Goal: Information Seeking & Learning: Learn about a topic

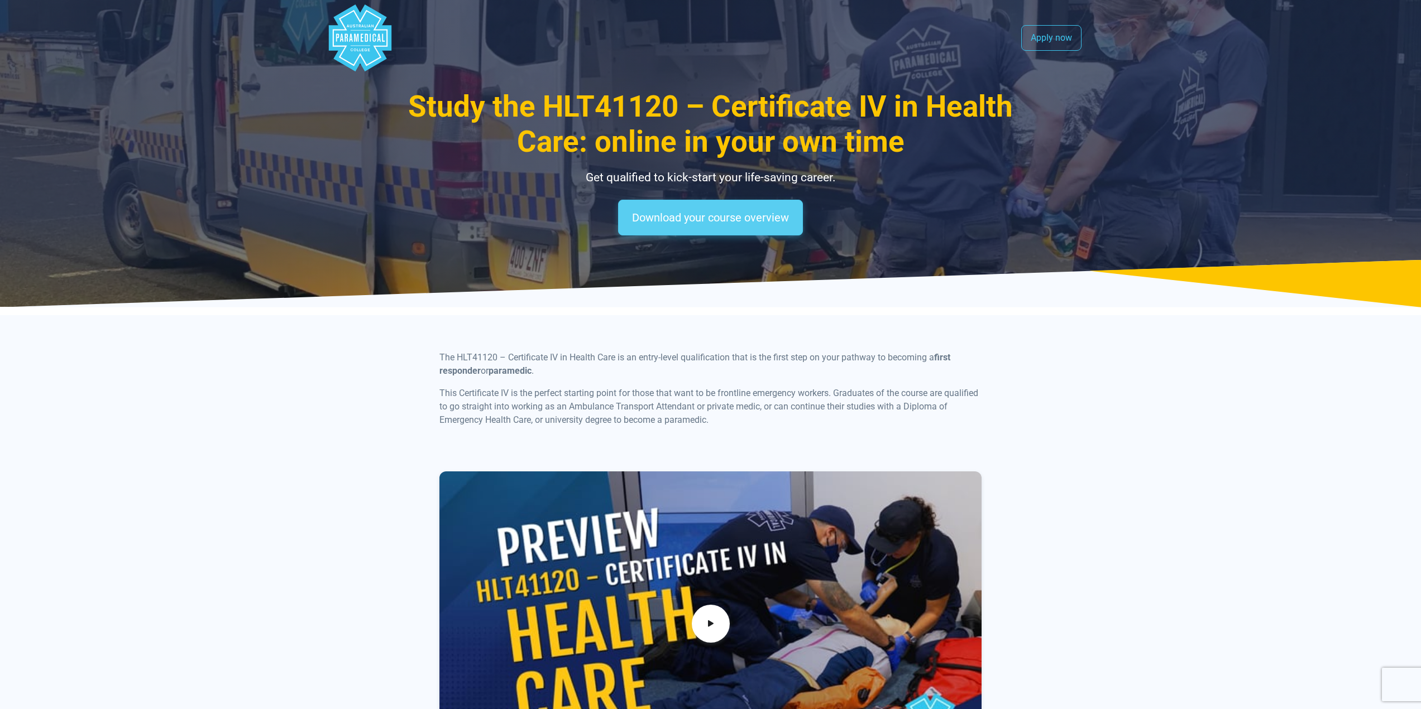
click at [681, 220] on link "Download your course overview" at bounding box center [710, 218] width 185 height 36
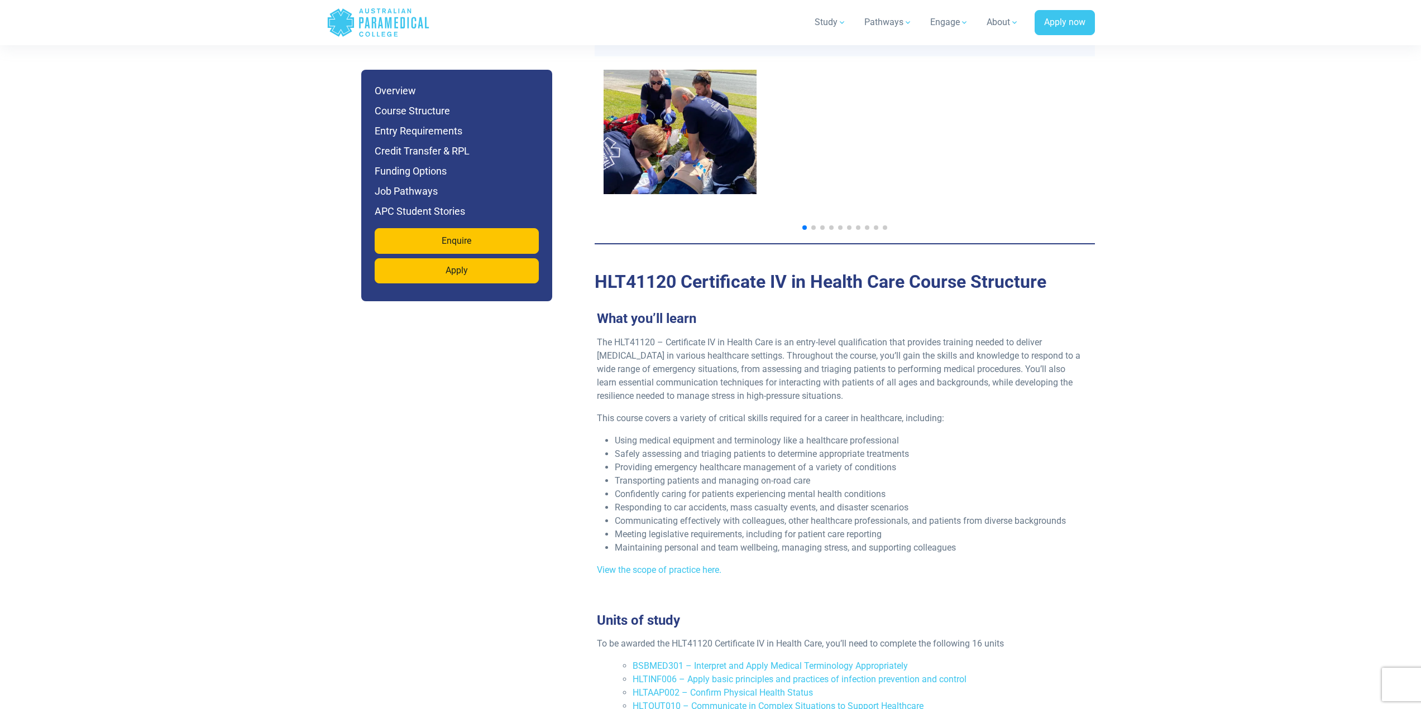
scroll to position [1172, 0]
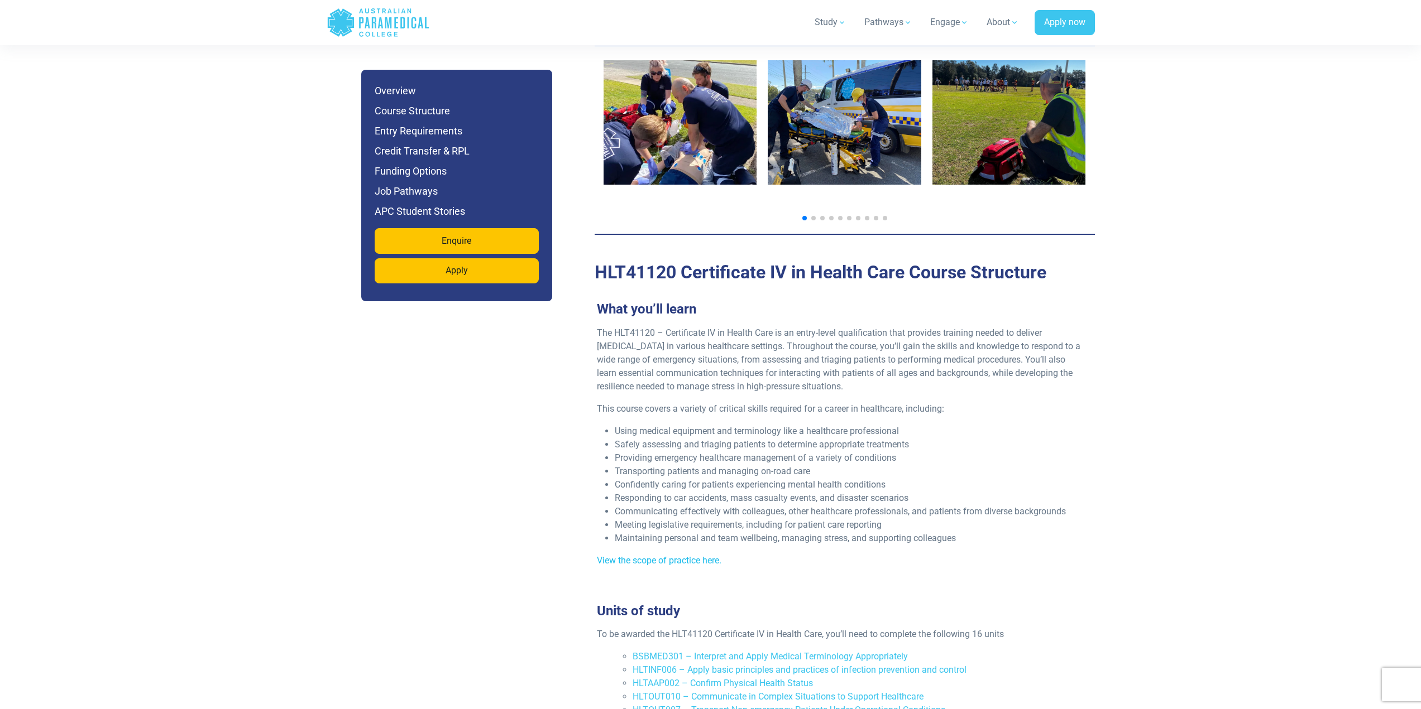
click at [678, 555] on link "View the scope of practice here." at bounding box center [659, 560] width 124 height 11
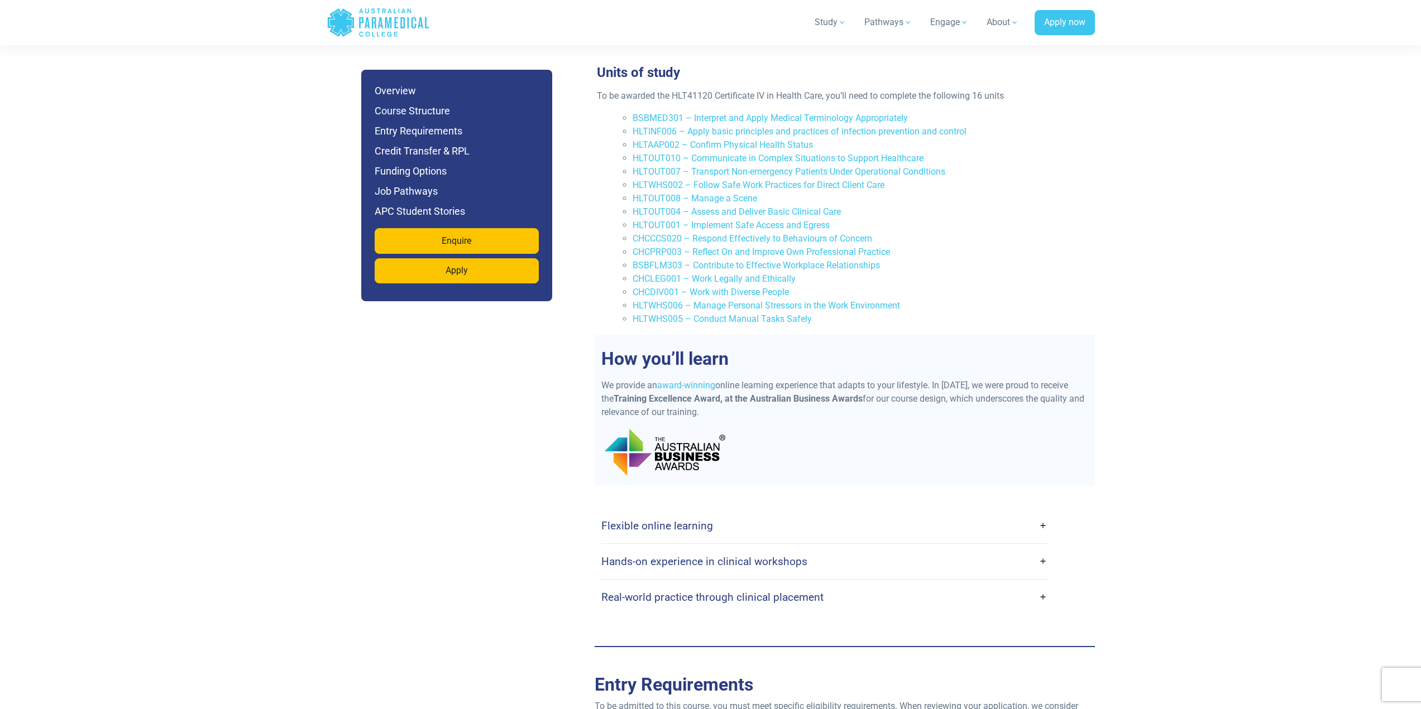
scroll to position [1730, 0]
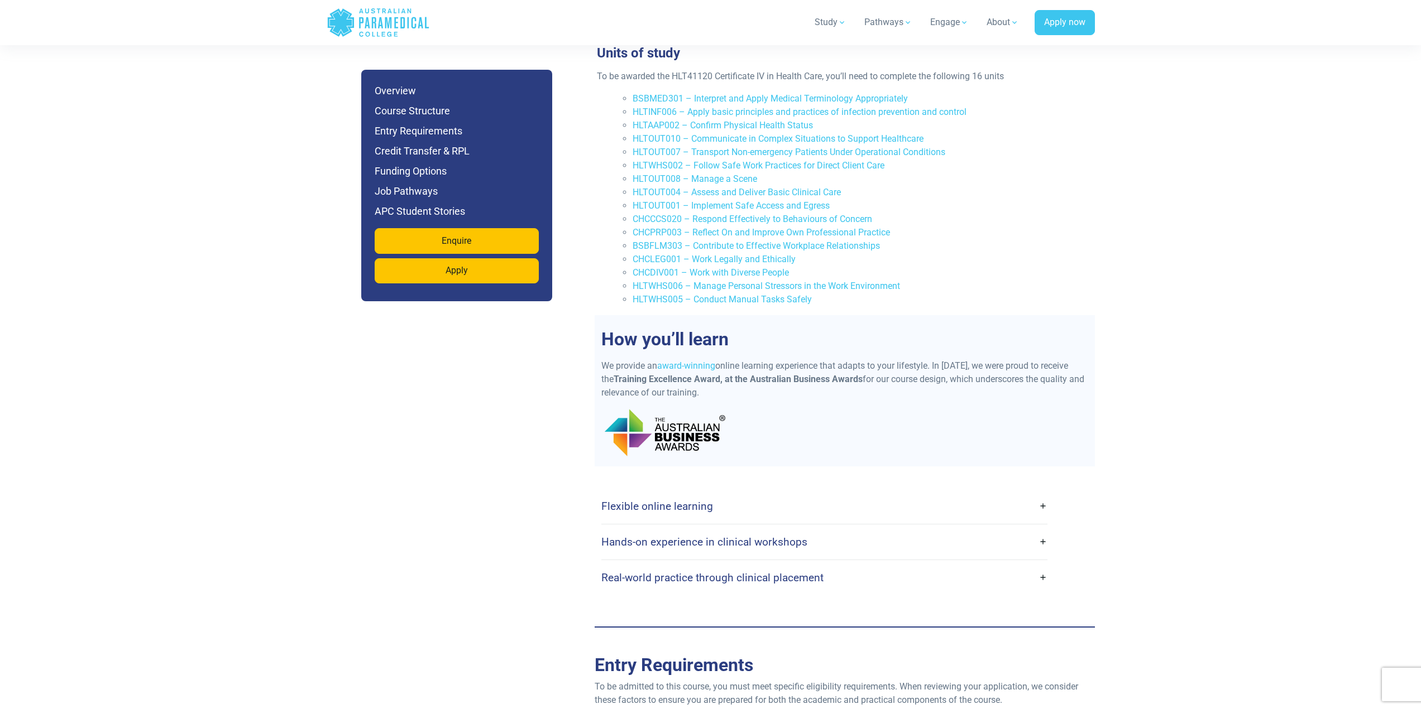
click at [1047, 505] on div "Flexible online learning With our flexible online platform, you can complete yo…" at bounding box center [844, 542] width 487 height 107
click at [1044, 529] on link "Hands-on experience in clinical workshops" at bounding box center [824, 542] width 446 height 26
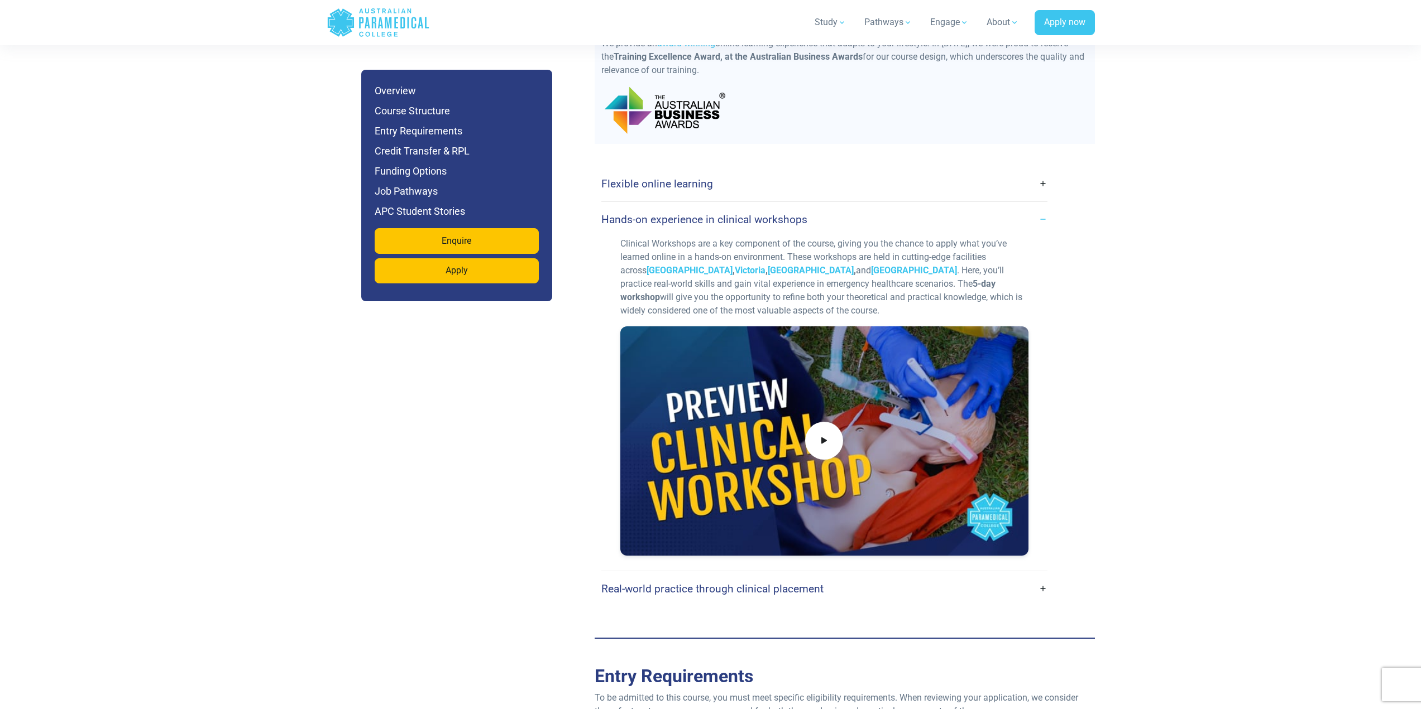
scroll to position [2065, 0]
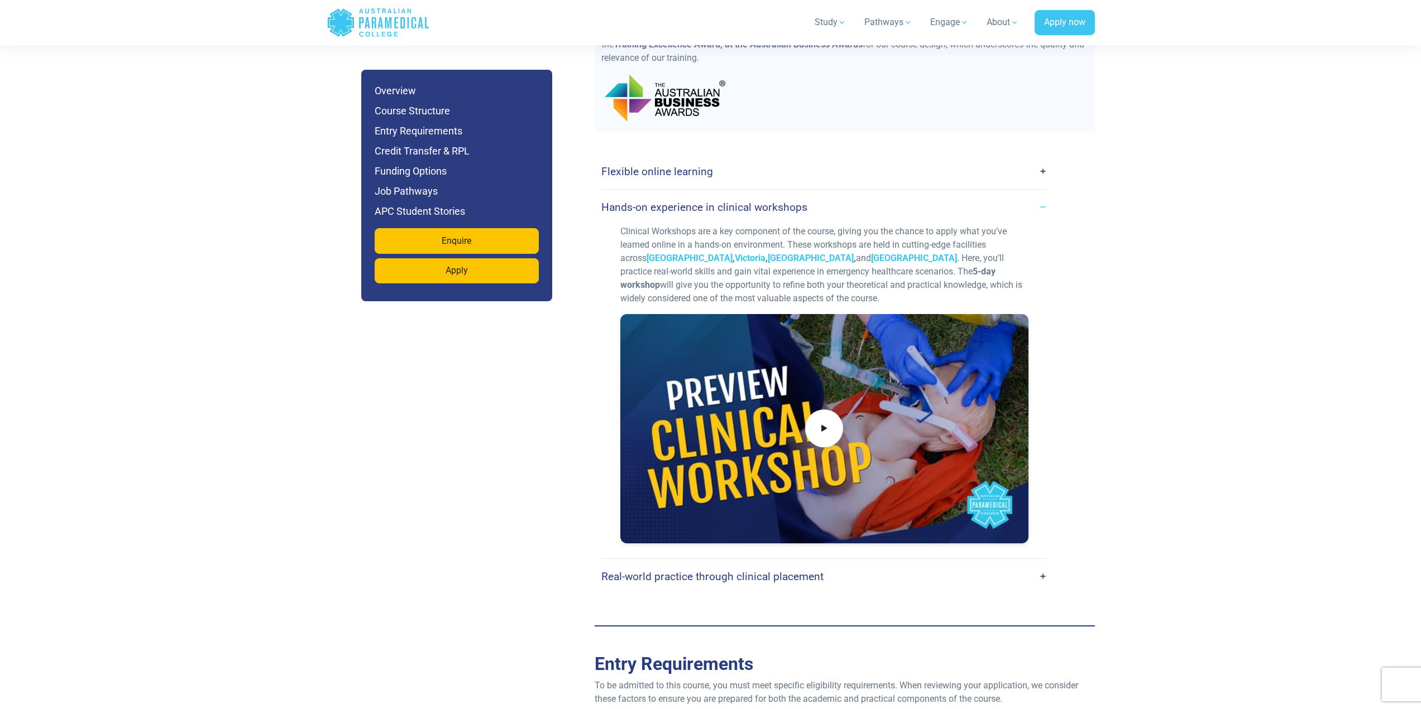
click at [1045, 564] on link "Real-world practice through clinical placement" at bounding box center [824, 577] width 446 height 26
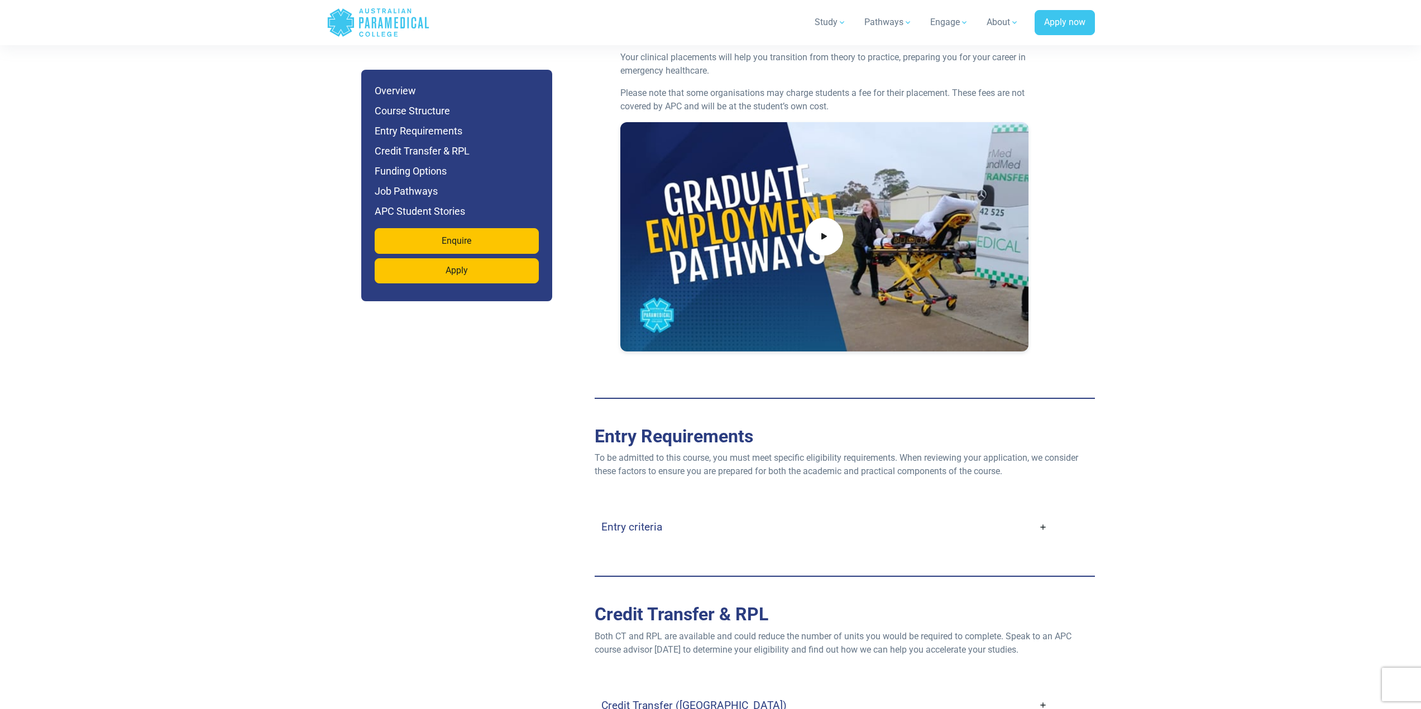
scroll to position [2735, 0]
click at [1045, 513] on link "Entry criteria" at bounding box center [824, 526] width 446 height 26
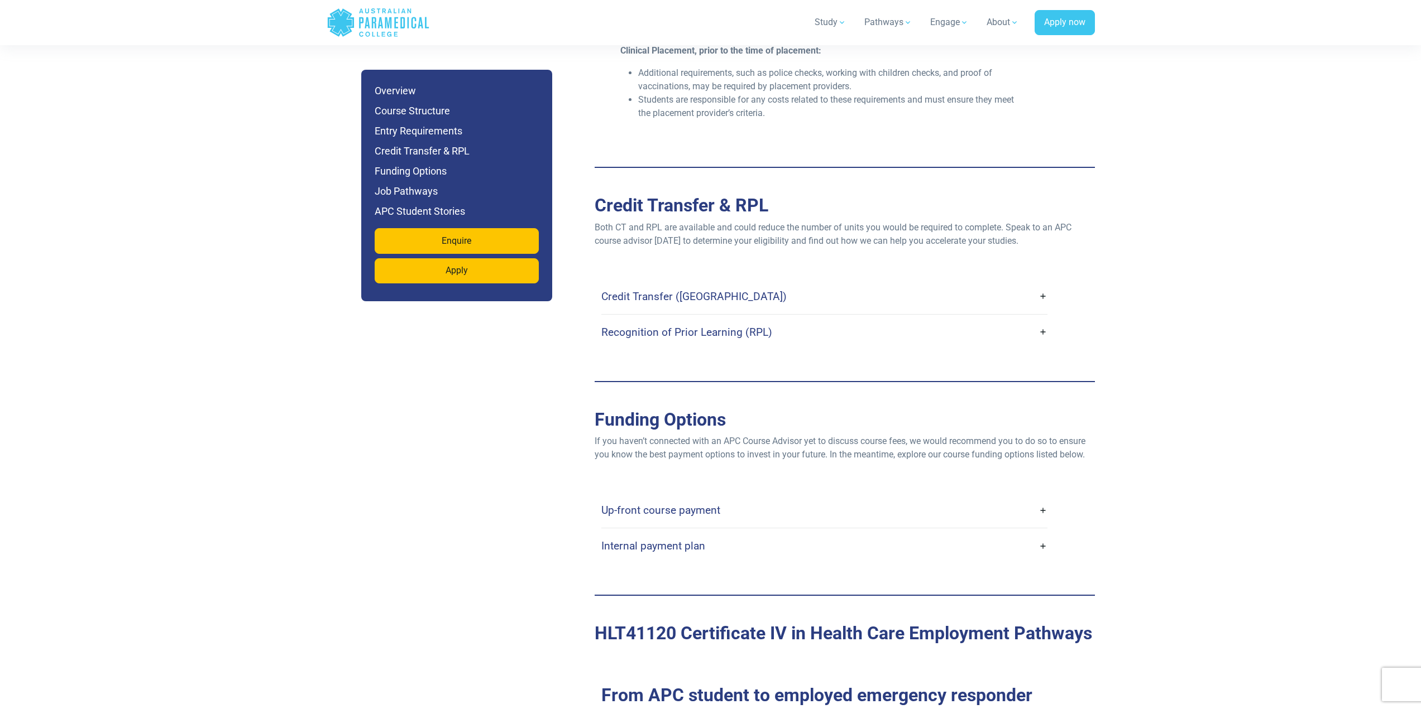
scroll to position [3572, 0]
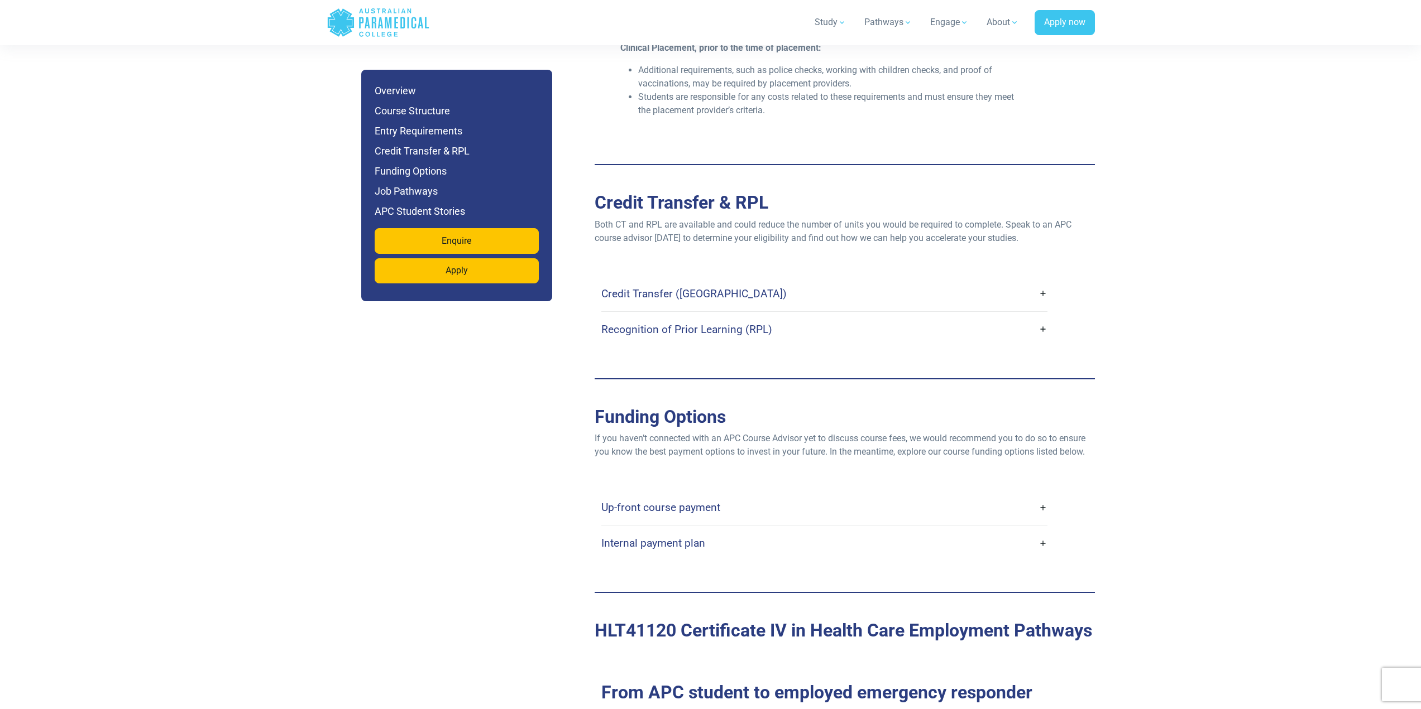
click at [1043, 495] on link "Up-front course payment" at bounding box center [824, 508] width 446 height 26
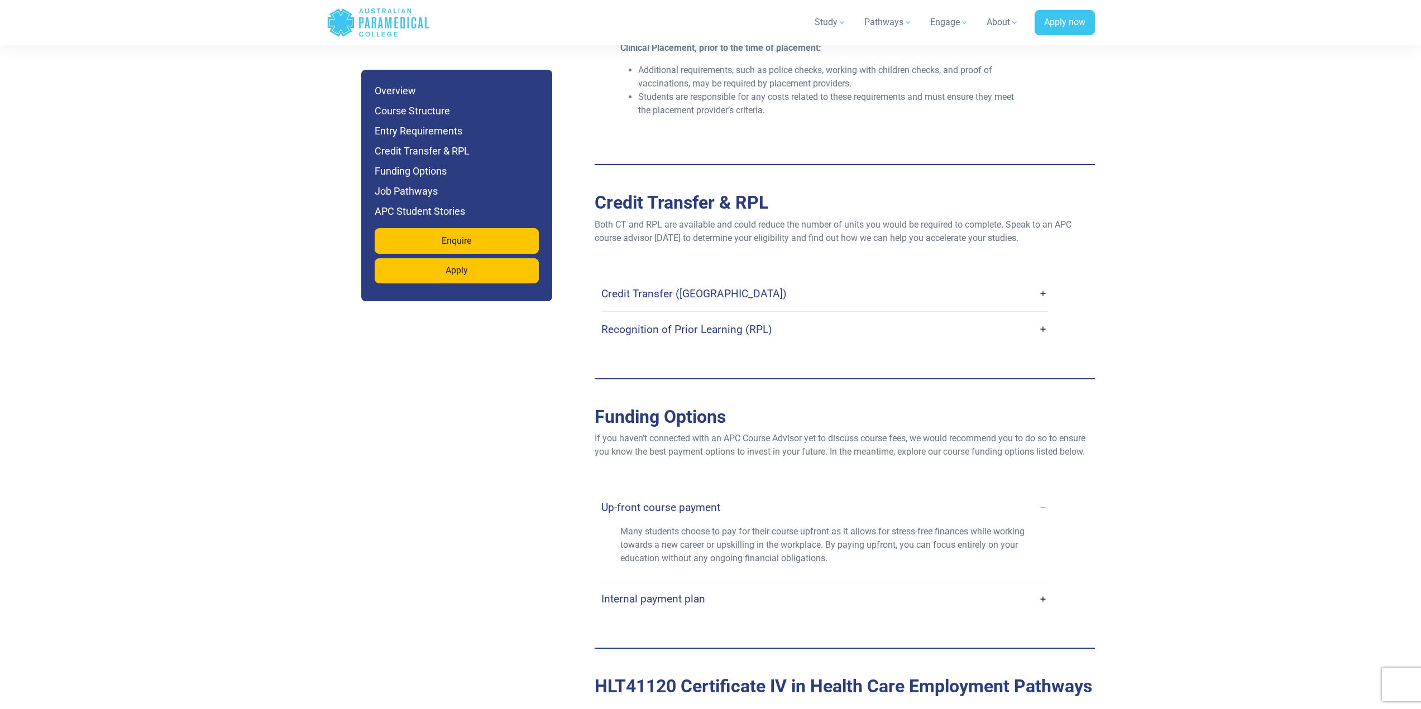
click at [1040, 586] on link "Internal payment plan" at bounding box center [824, 599] width 446 height 26
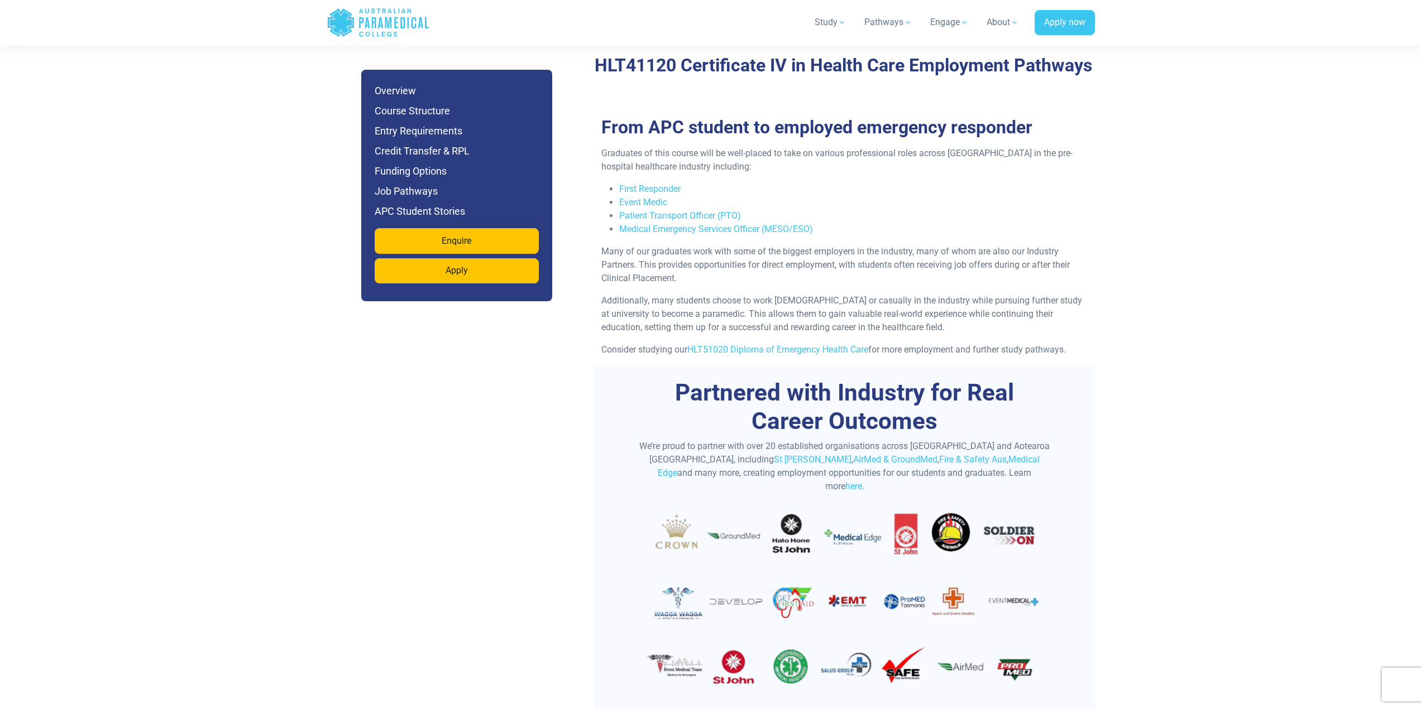
scroll to position [4298, 0]
click at [835, 345] on link "HLT51020 Diploma of Emergency Health Care" at bounding box center [777, 350] width 181 height 11
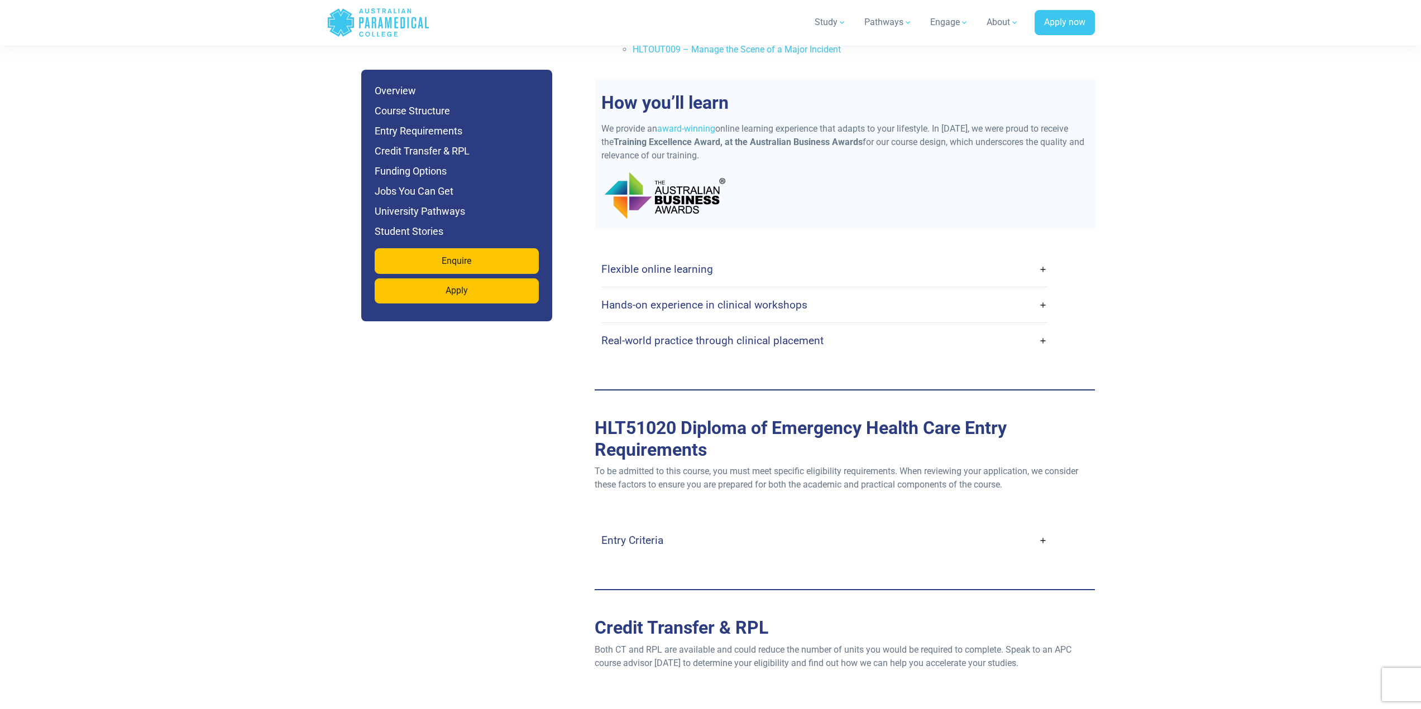
scroll to position [2847, 0]
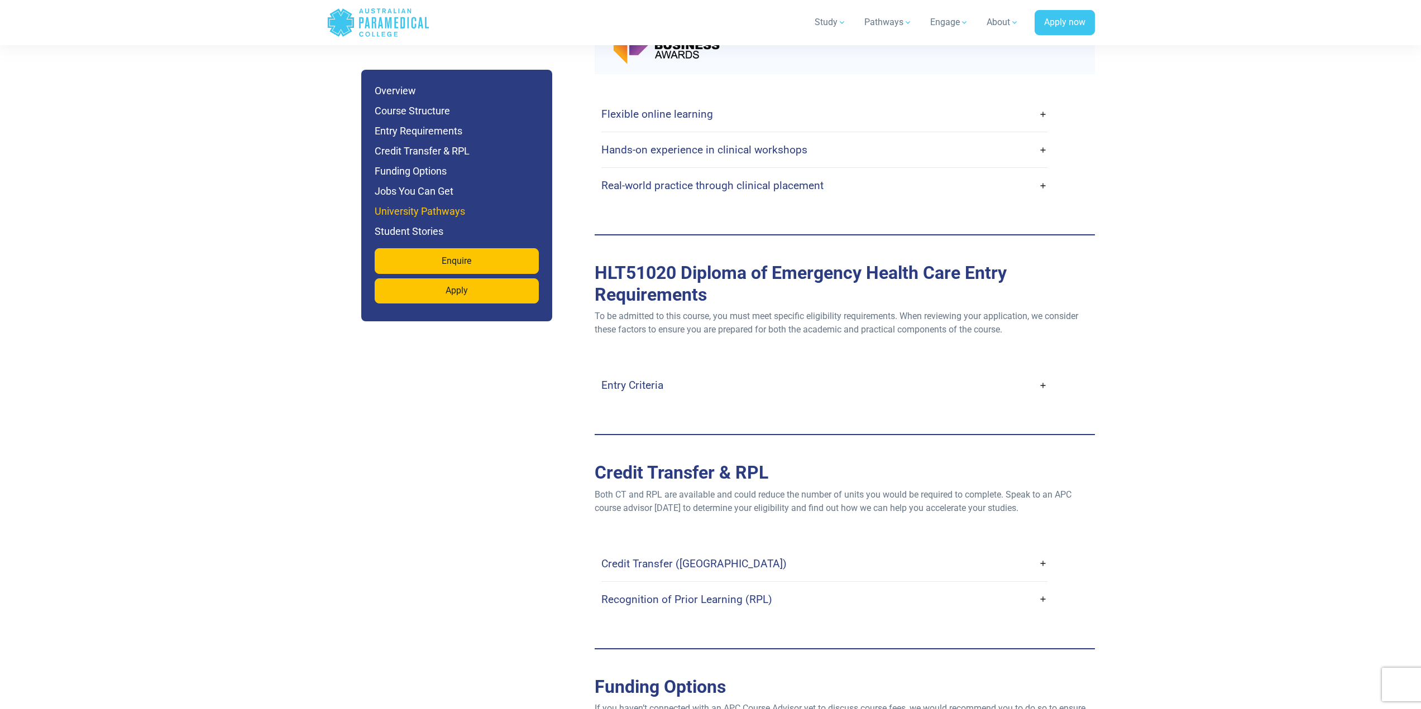
click at [457, 208] on h6 "University Pathways" at bounding box center [457, 212] width 164 height 16
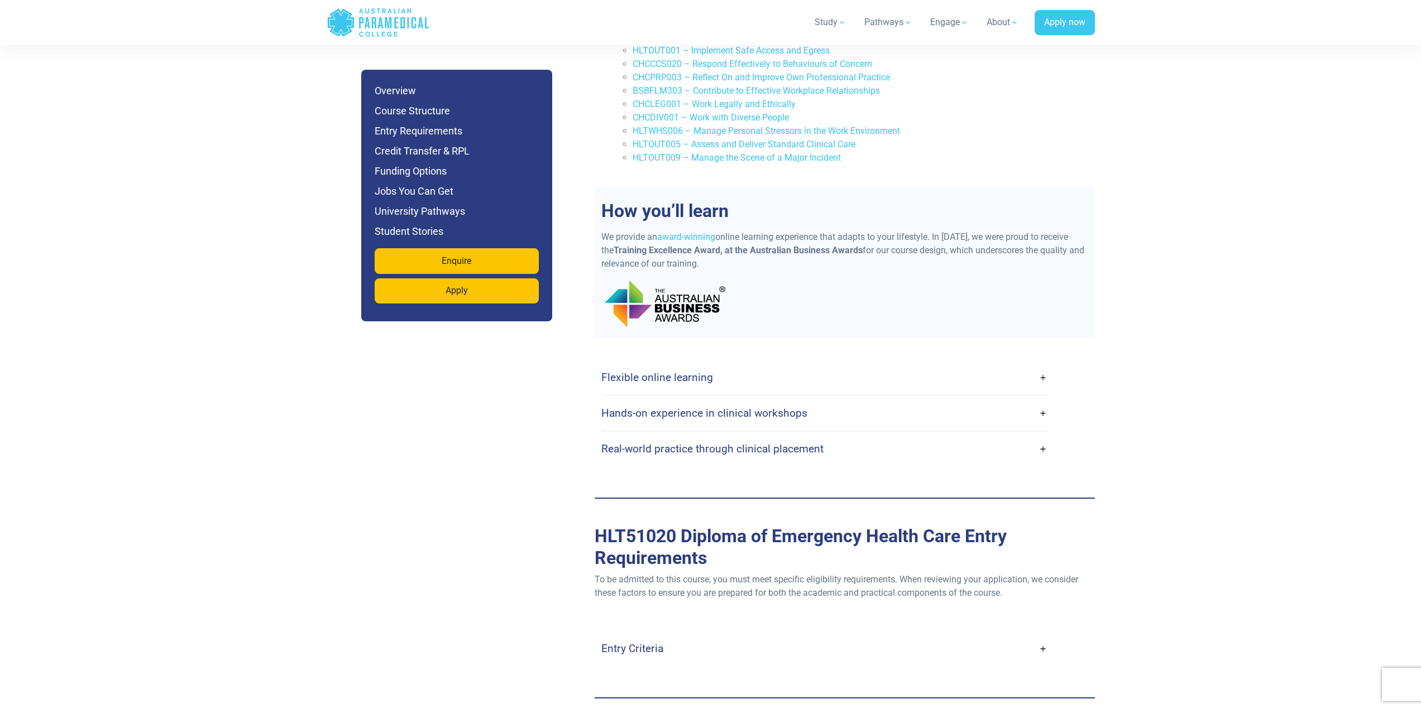
scroll to position [2583, 0]
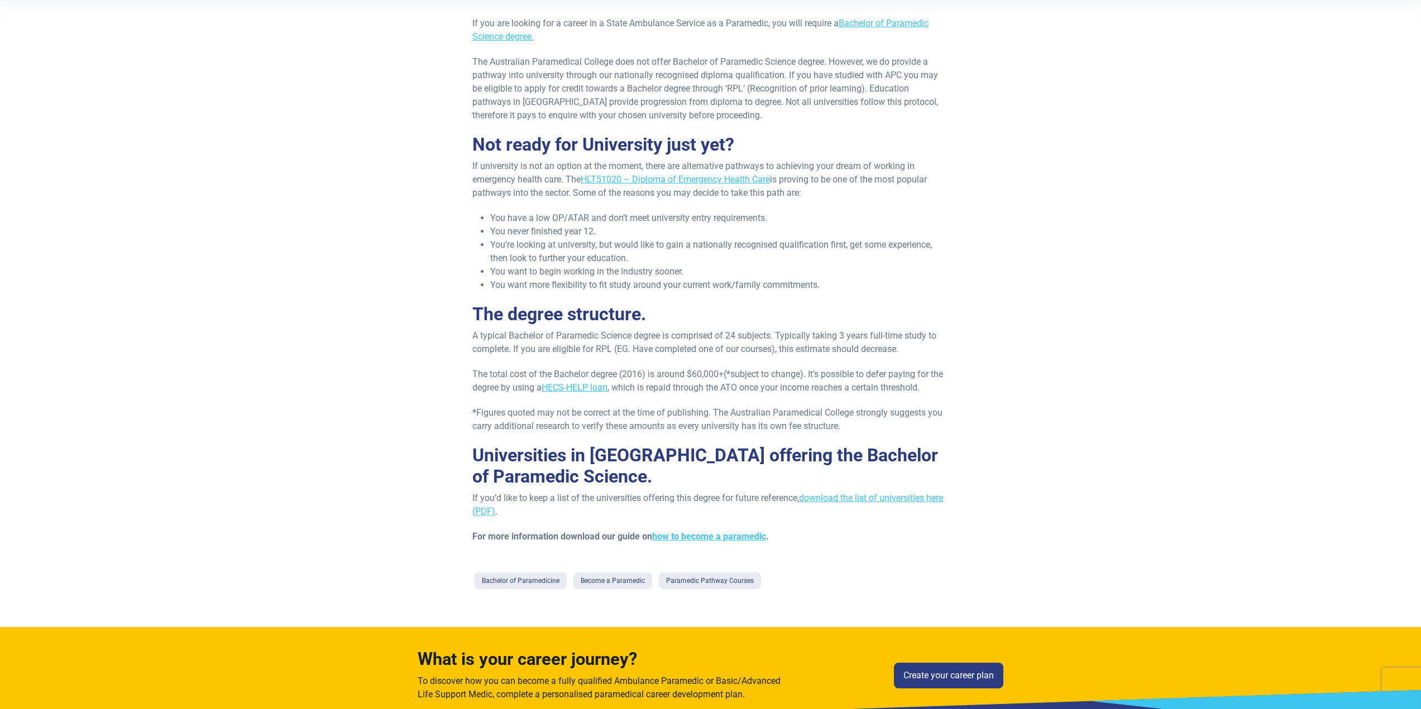
scroll to position [223, 0]
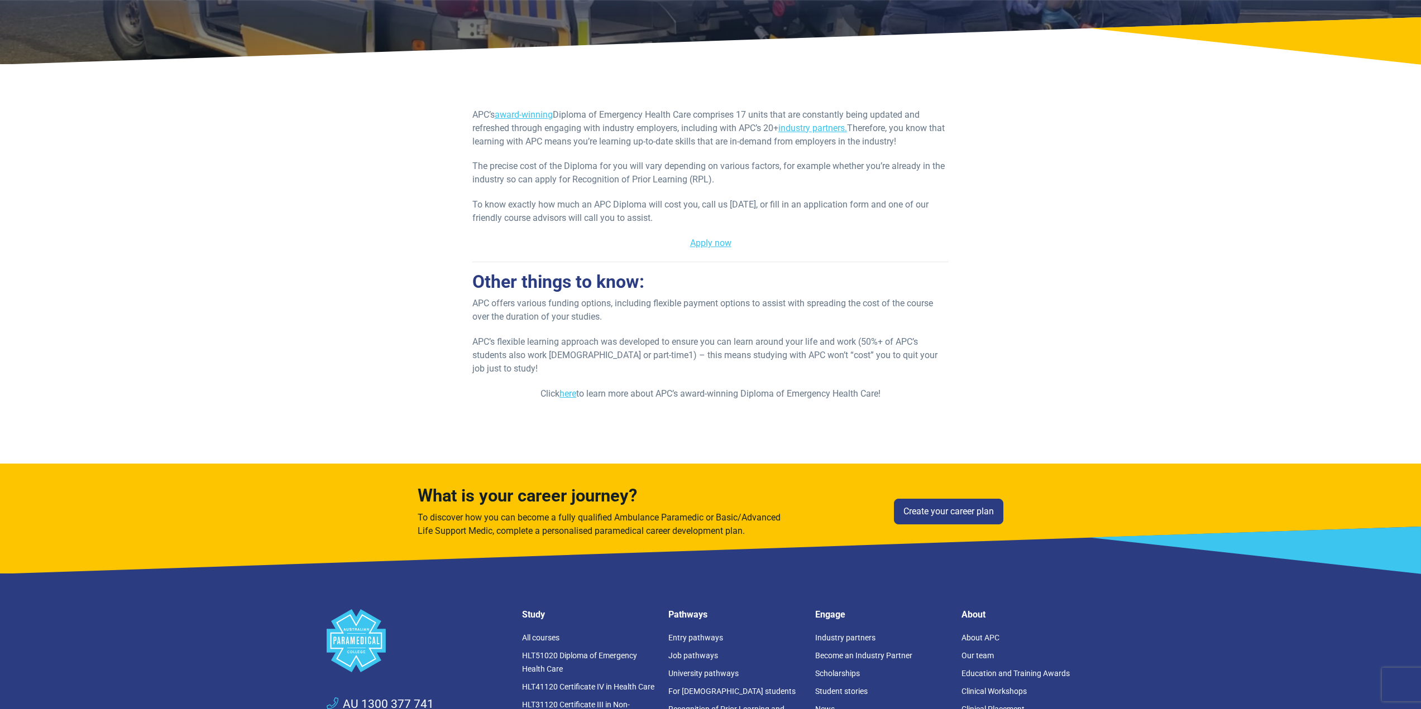
scroll to position [335, 0]
